Goal: Information Seeking & Learning: Check status

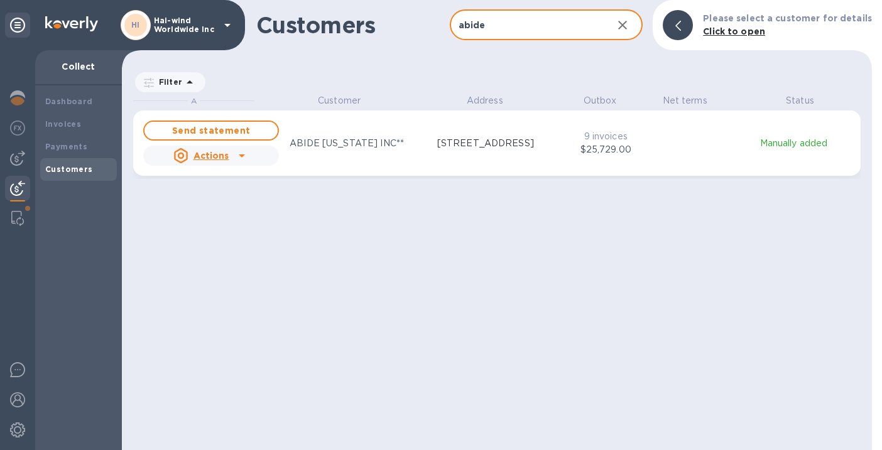
scroll to position [346, 745]
click at [76, 104] on b "Dashboard" at bounding box center [69, 101] width 48 height 9
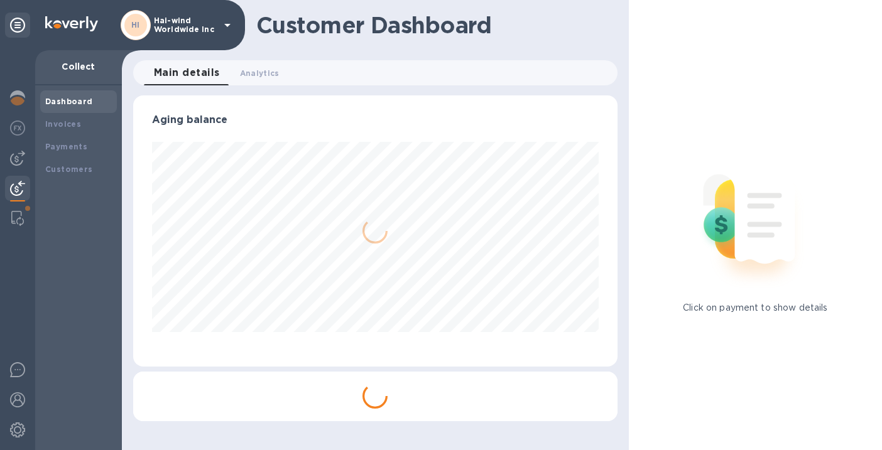
scroll to position [627843, 627635]
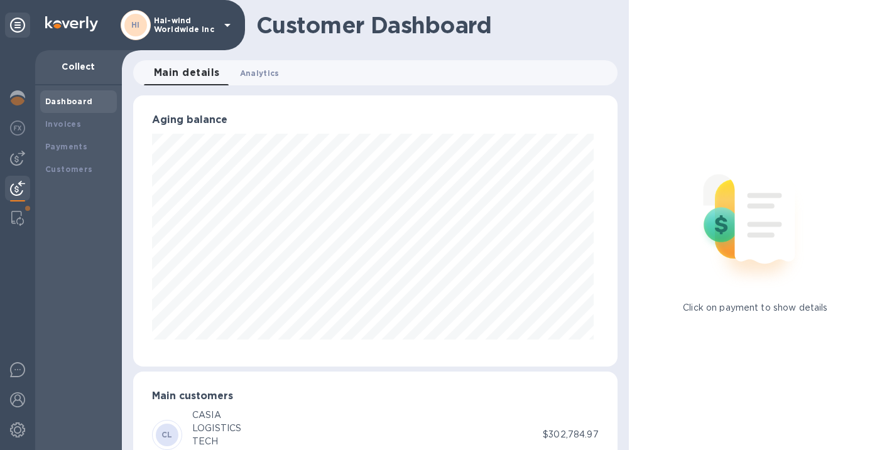
click at [266, 74] on span "Analytics 0" at bounding box center [260, 73] width 40 height 13
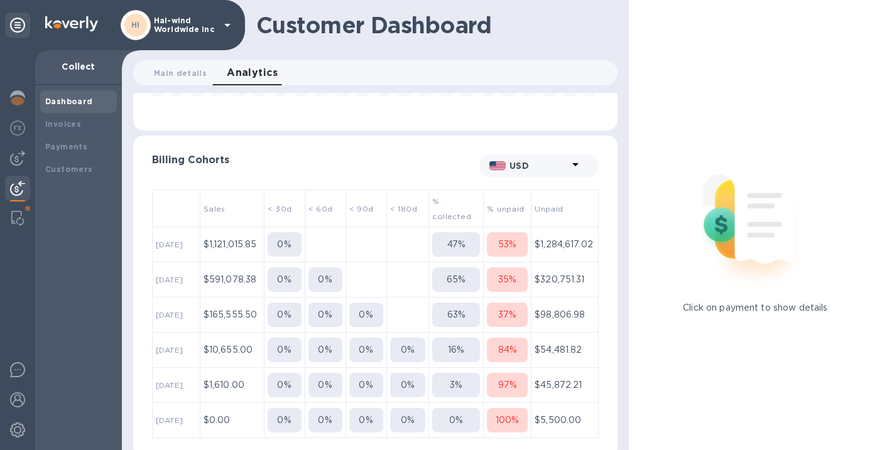
scroll to position [241, 0]
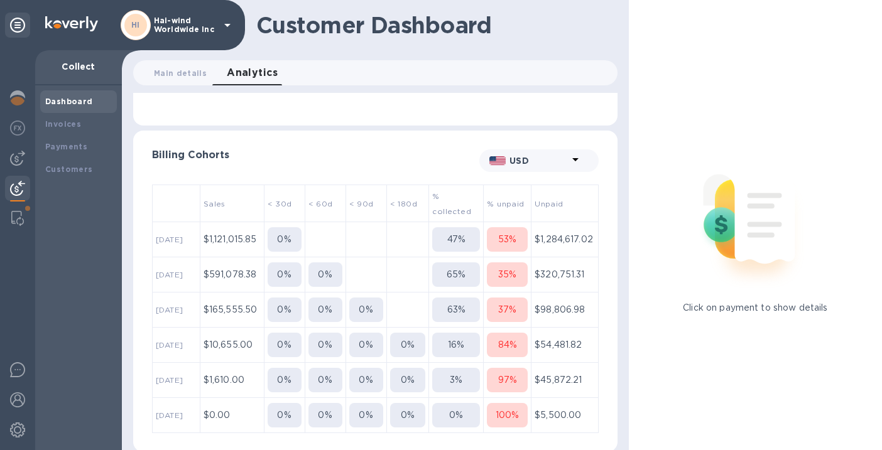
click at [450, 344] on p "16 %" at bounding box center [456, 345] width 16 height 13
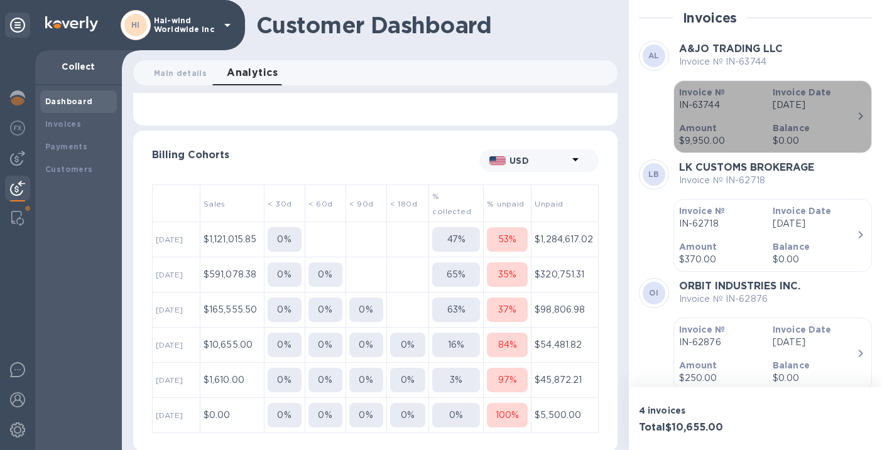
click at [844, 116] on div "Invoice Date [DATE]" at bounding box center [815, 99] width 94 height 36
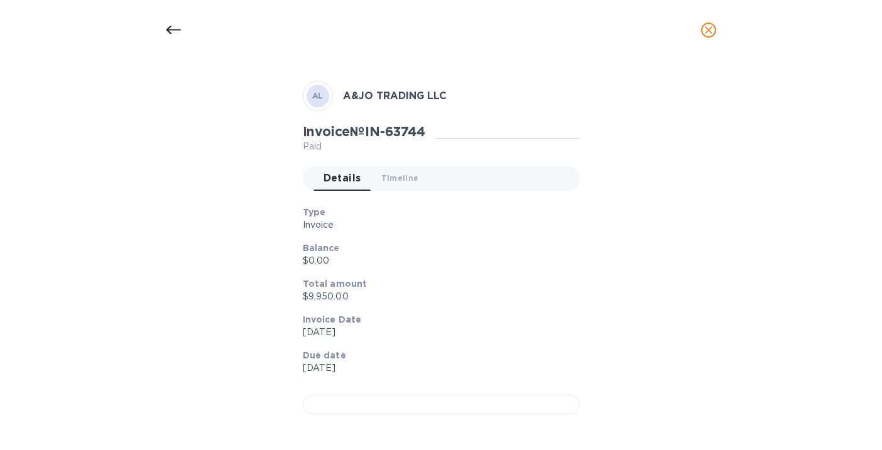
scroll to position [374, 0]
click at [405, 395] on div at bounding box center [441, 404] width 277 height 19
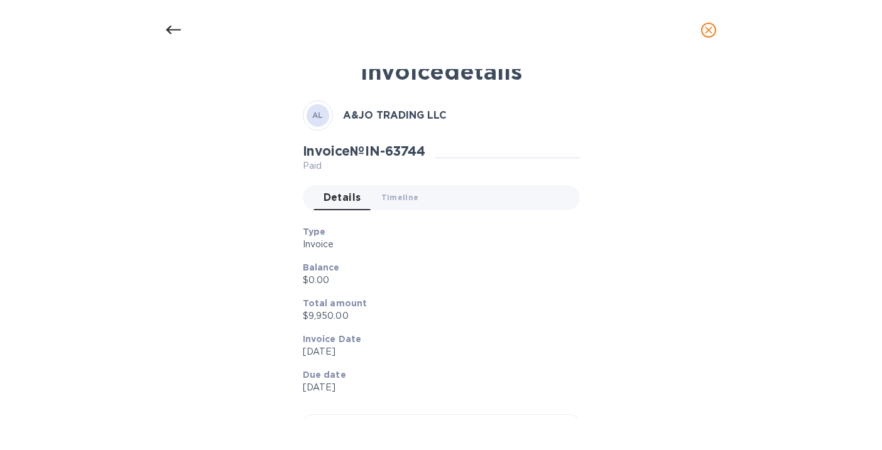
click at [174, 32] on icon at bounding box center [173, 30] width 15 height 15
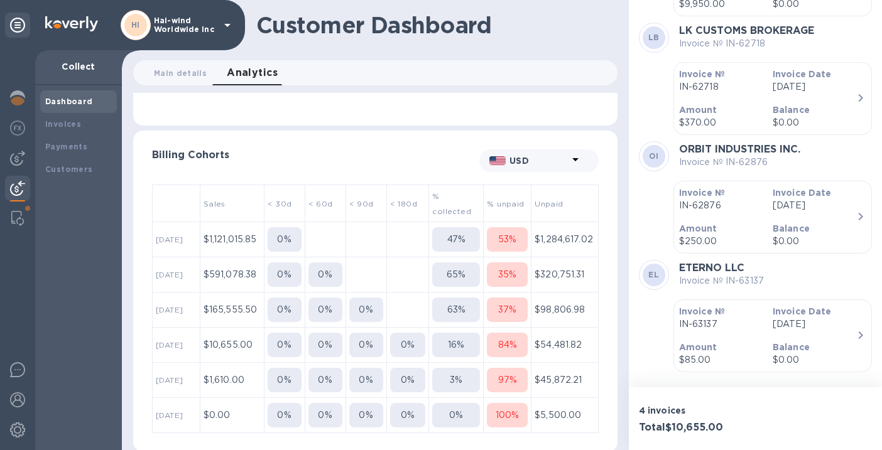
scroll to position [139, 0]
click at [508, 345] on p "84 %" at bounding box center [507, 345] width 19 height 13
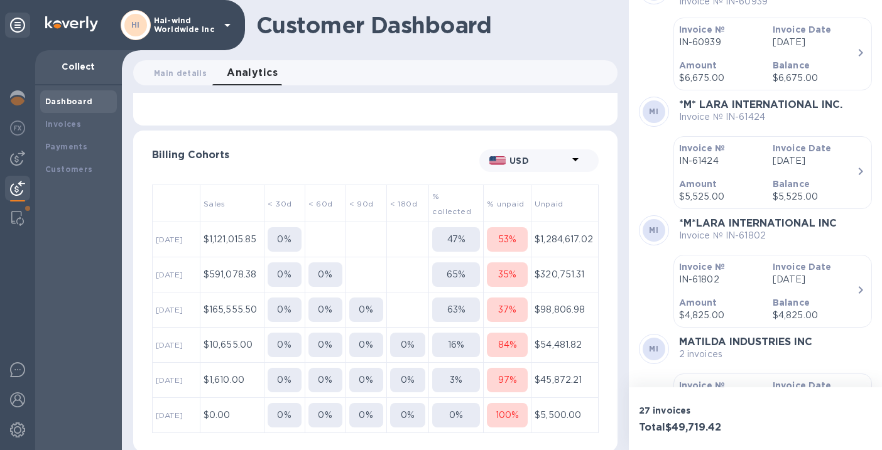
scroll to position [190, 0]
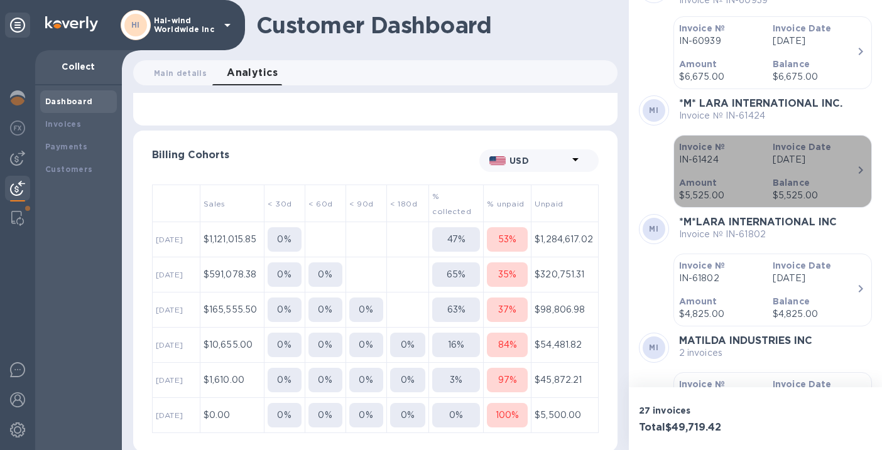
click at [853, 171] on icon "button" at bounding box center [860, 170] width 15 height 15
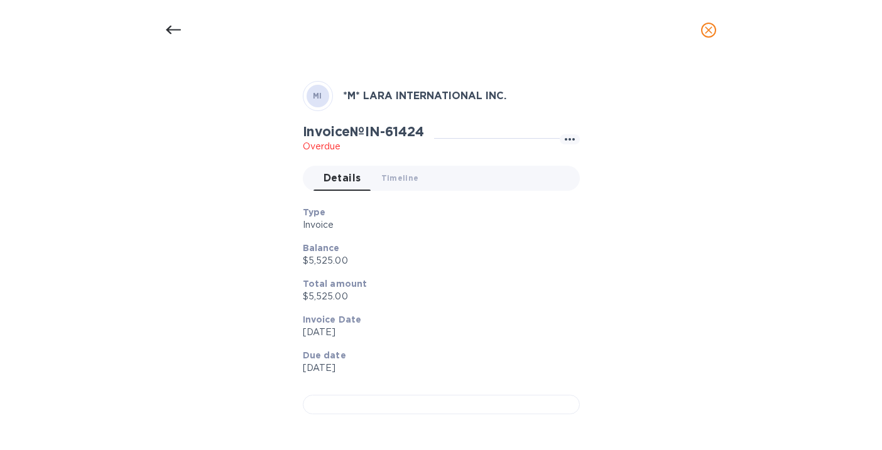
scroll to position [374, 0]
click at [372, 395] on div at bounding box center [441, 404] width 277 height 19
click at [167, 30] on icon at bounding box center [173, 30] width 15 height 9
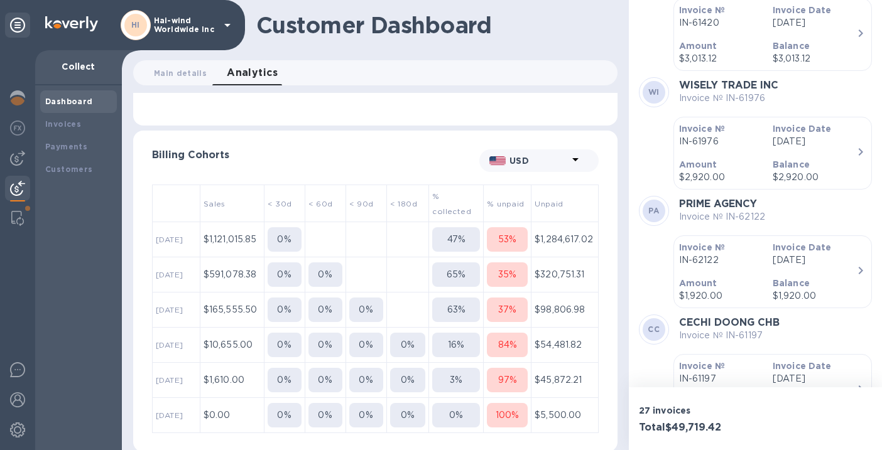
scroll to position [847, 0]
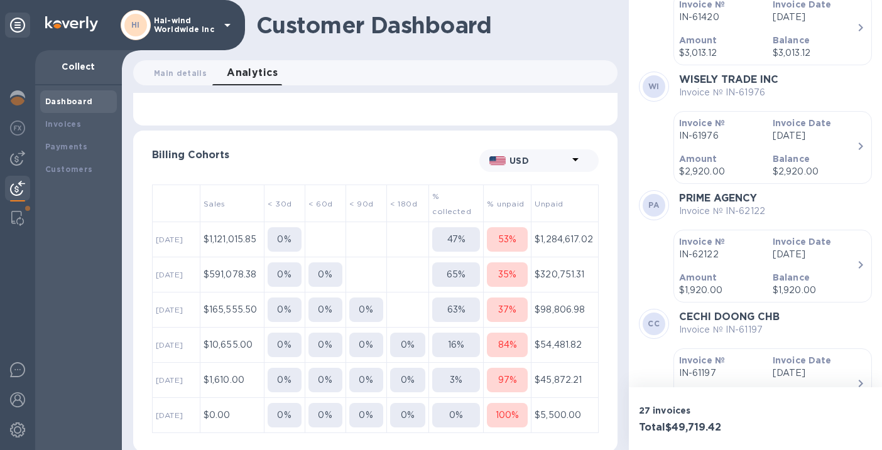
click at [841, 158] on p "Balance" at bounding box center [815, 159] width 84 height 13
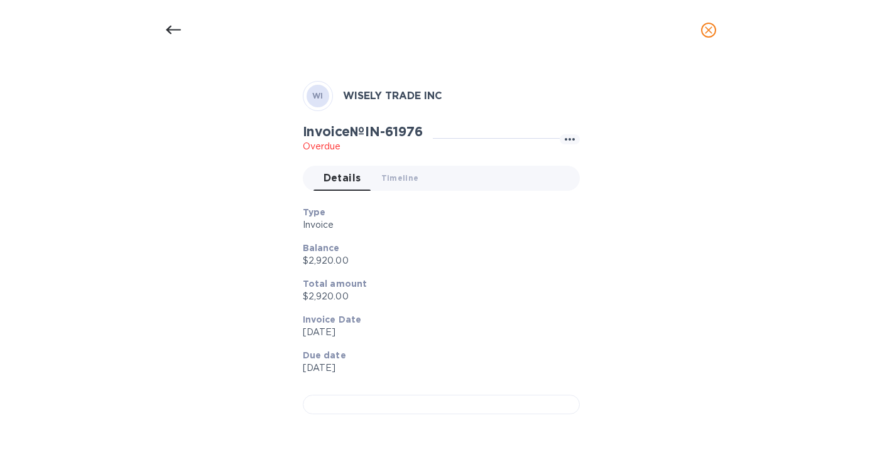
scroll to position [374, 0]
click at [380, 395] on div at bounding box center [441, 404] width 277 height 19
click at [168, 28] on icon at bounding box center [173, 30] width 15 height 9
